Goal: Task Accomplishment & Management: Use online tool/utility

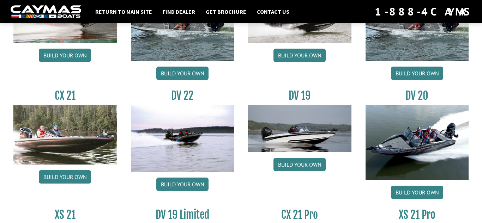
scroll to position [776, 0]
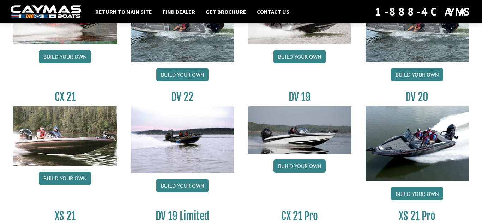
click at [423, 130] on img at bounding box center [417, 144] width 103 height 75
click at [417, 97] on h3 "DV 20" at bounding box center [417, 97] width 103 height 13
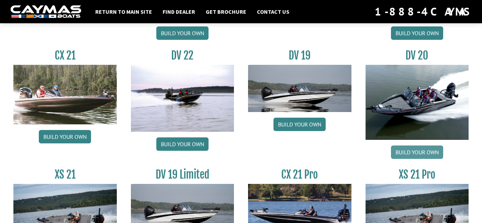
scroll to position [819, 0]
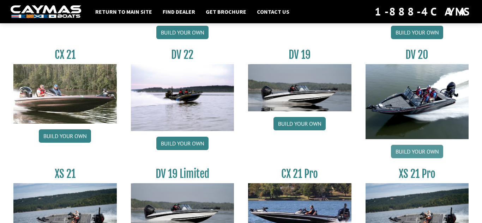
click at [420, 151] on link "Build your own" at bounding box center [417, 151] width 52 height 13
click at [427, 156] on link "Build your own" at bounding box center [417, 151] width 52 height 13
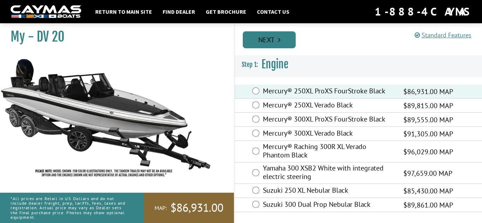
click at [283, 38] on link "Next" at bounding box center [269, 39] width 53 height 17
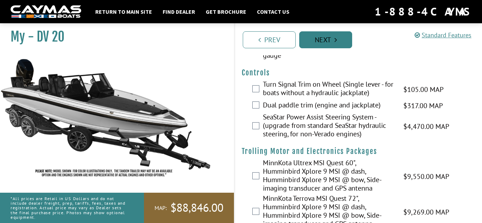
scroll to position [84, 0]
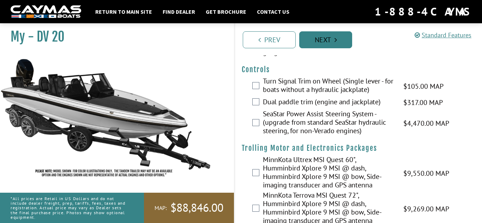
click at [336, 41] on icon "Pagination" at bounding box center [336, 39] width 2 height 7
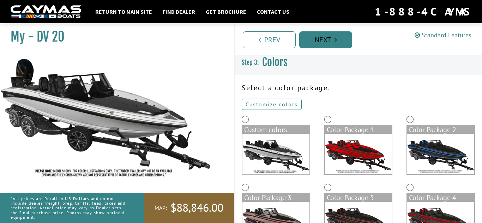
scroll to position [0, 0]
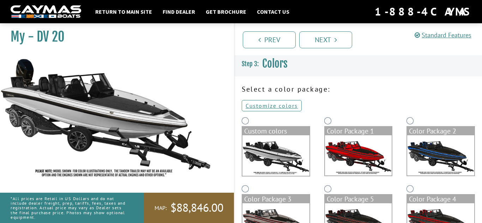
click at [355, 163] on img at bounding box center [358, 156] width 67 height 40
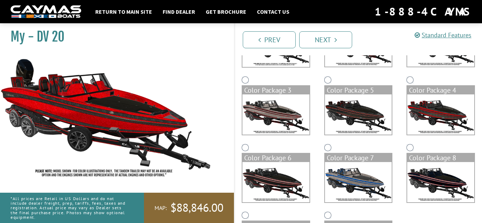
scroll to position [108, 0]
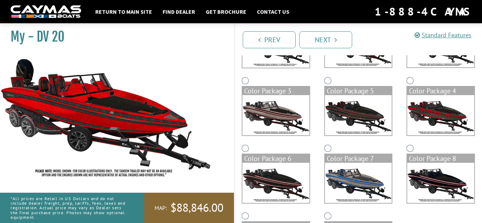
click at [348, 177] on img at bounding box center [358, 183] width 67 height 40
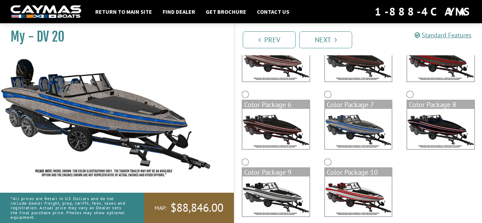
scroll to position [170, 0]
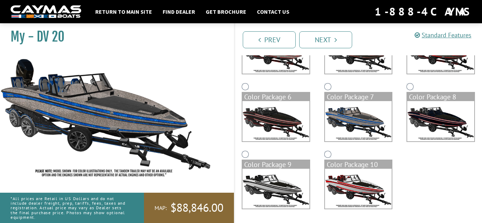
click at [274, 189] on img at bounding box center [275, 189] width 67 height 40
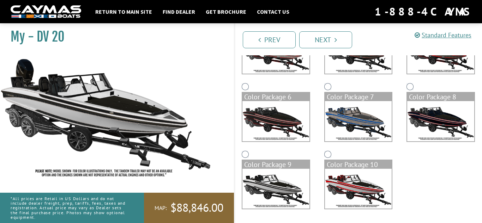
scroll to position [167, 0]
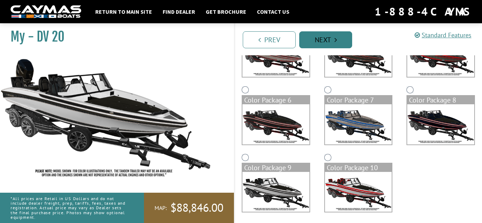
click at [328, 43] on link "Next" at bounding box center [325, 39] width 53 height 17
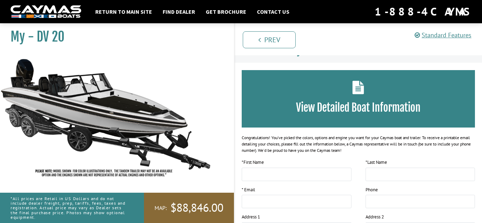
scroll to position [12, 0]
